Goal: Obtain resource: Obtain resource

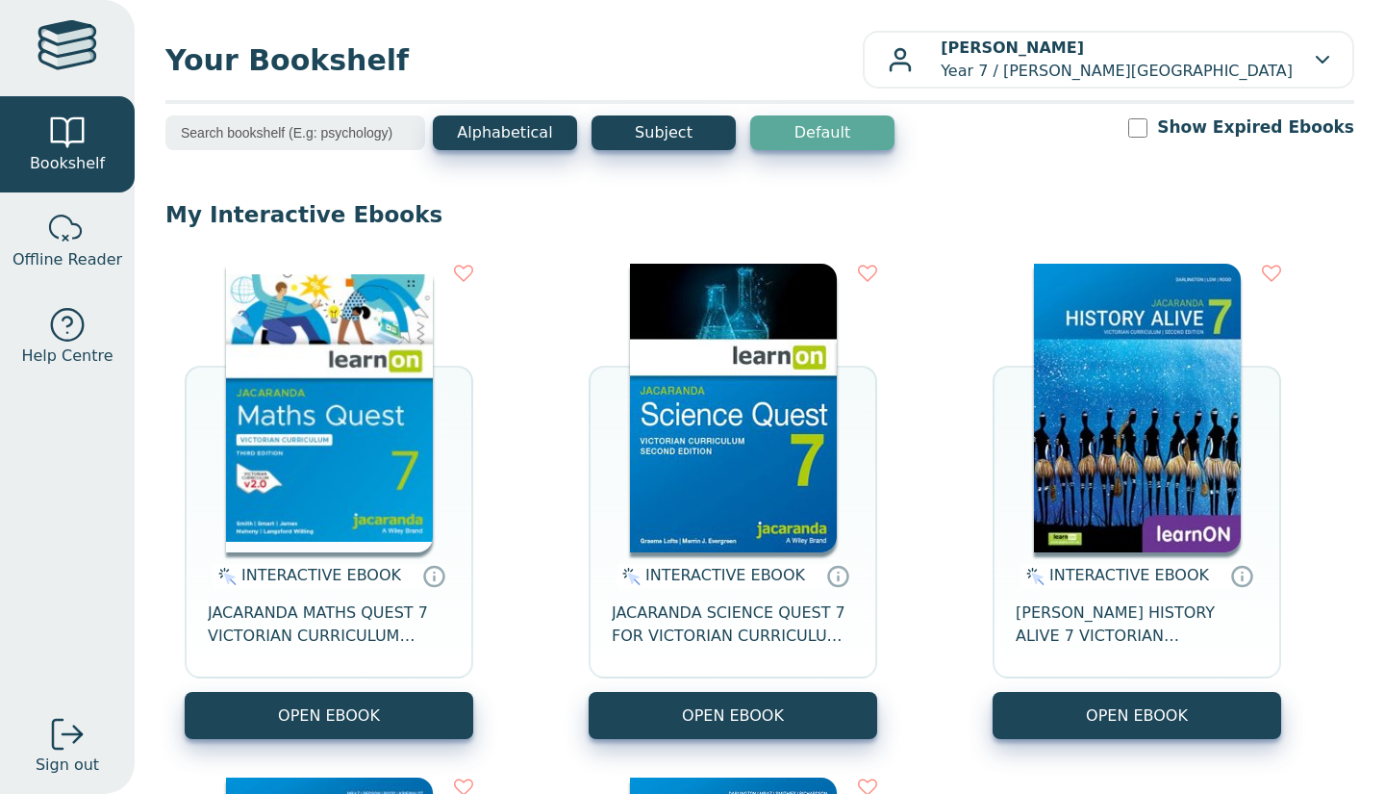
click at [641, 392] on img at bounding box center [733, 408] width 207 height 289
click at [698, 369] on img at bounding box center [733, 408] width 207 height 289
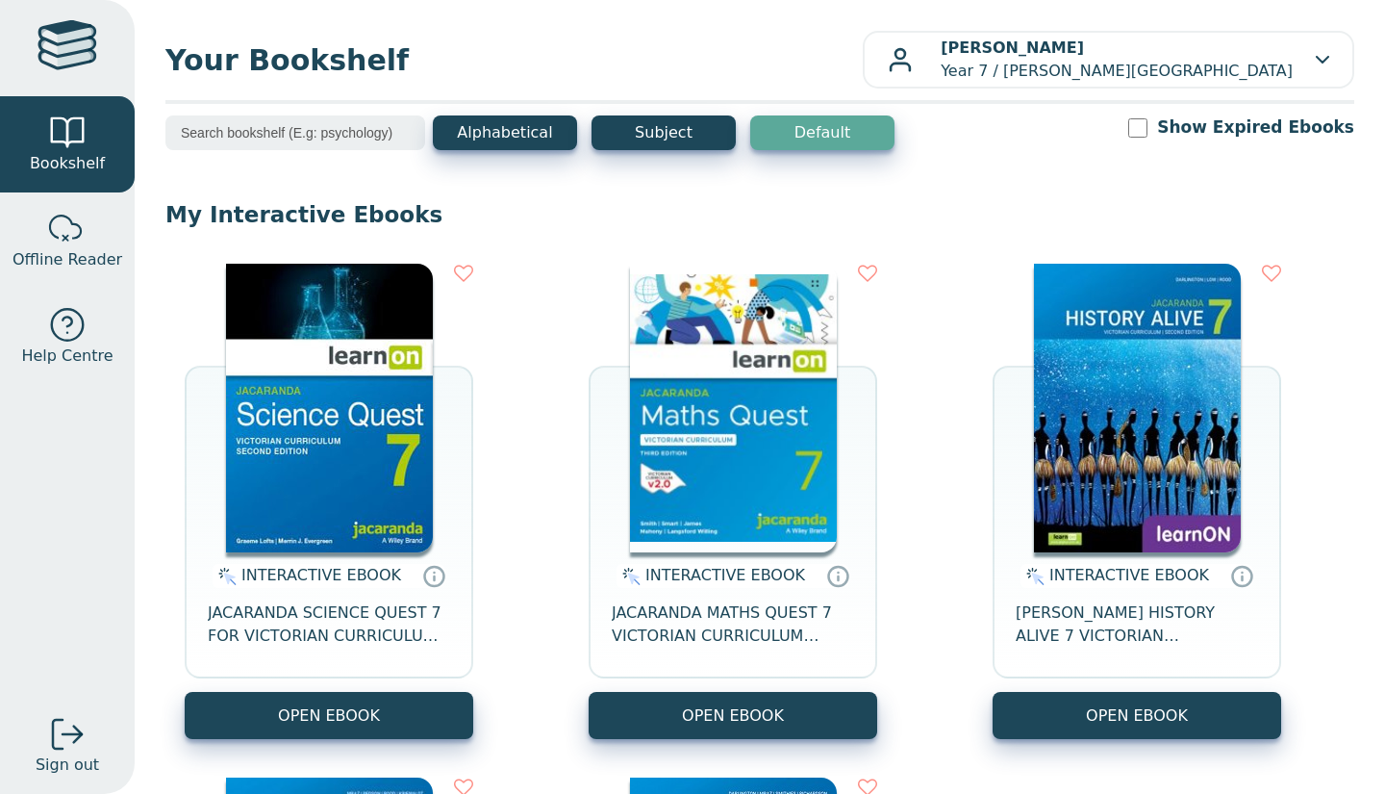
click at [288, 465] on img at bounding box center [329, 408] width 207 height 289
click at [533, 371] on div "INTERACTIVE EBOOK JACARANDA SCIENCE QUEST 7 FOR VICTORIAN CURRICULUM LEARNON 2E…" at bounding box center [759, 757] width 1189 height 1027
